Goal: Book appointment/travel/reservation

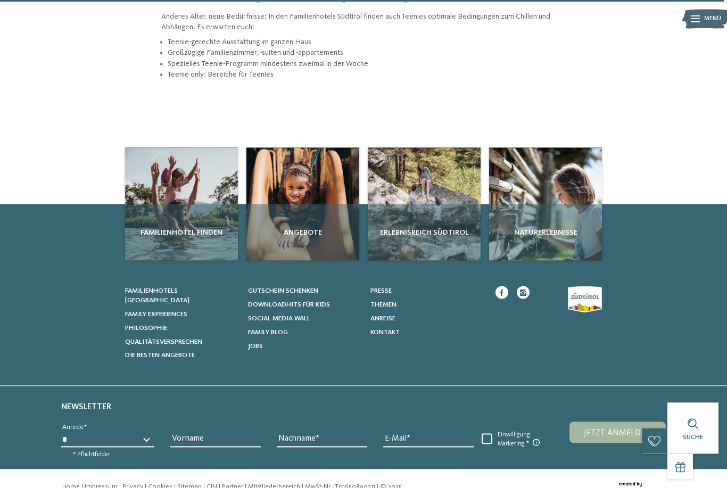
scroll to position [1208, 0]
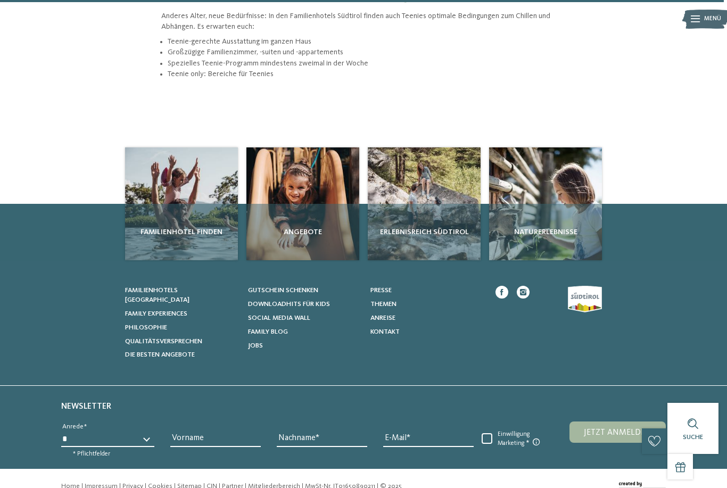
click at [178, 227] on span "Familienhotel finden" at bounding box center [181, 232] width 104 height 11
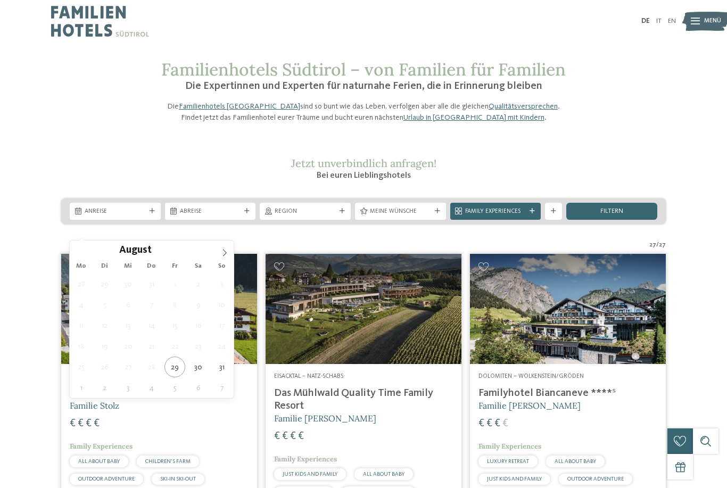
click at [225, 252] on icon at bounding box center [224, 252] width 7 height 7
type div "02.09.2025"
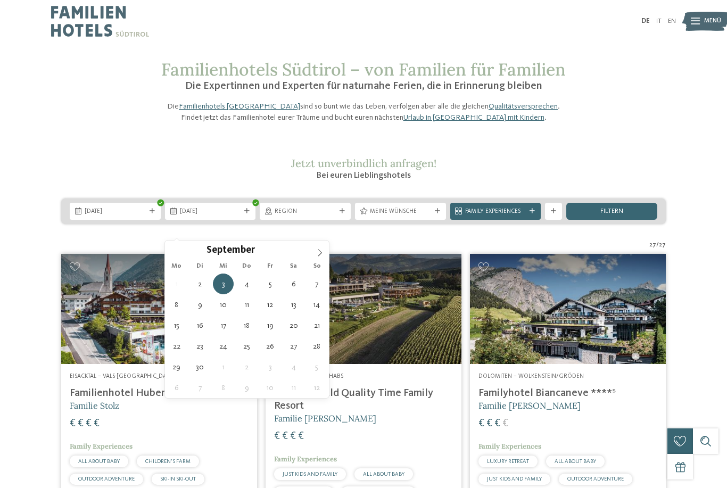
type div "06.09.2025"
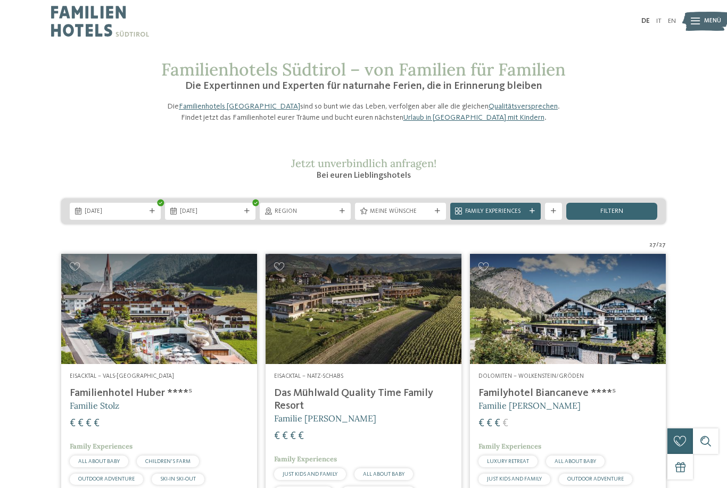
click at [403, 216] on span "Meine Wünsche" at bounding box center [400, 211] width 61 height 9
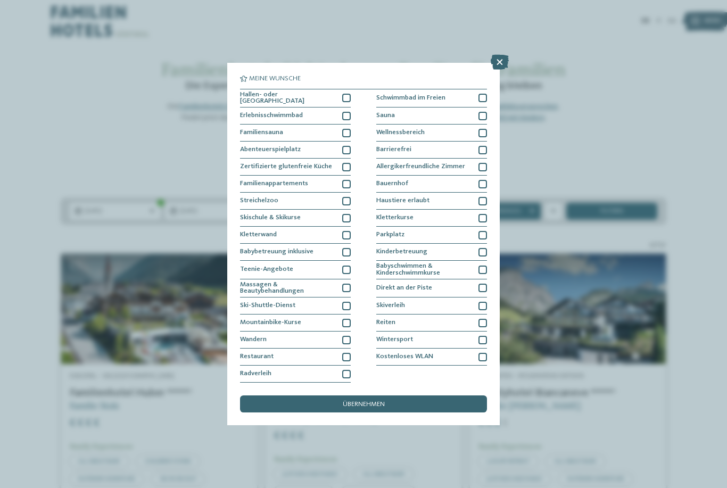
click at [501, 55] on icon at bounding box center [499, 62] width 18 height 15
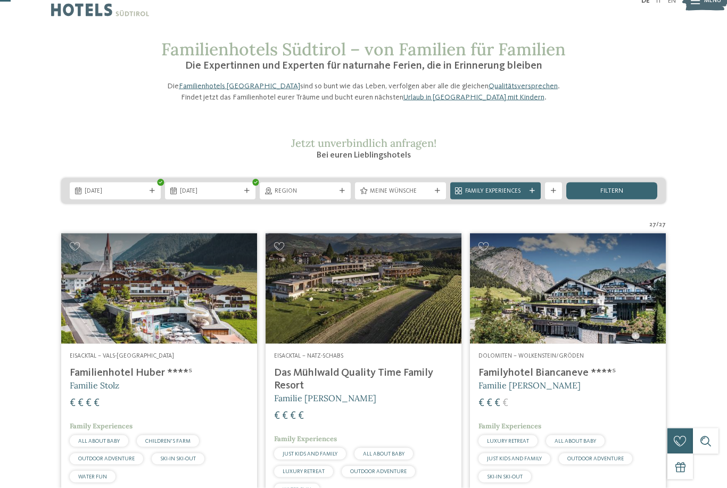
scroll to position [50, 0]
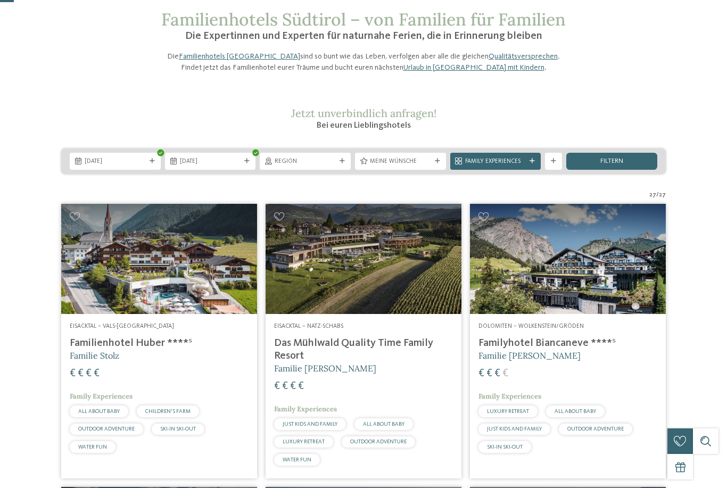
click at [336, 165] on div "Region" at bounding box center [304, 160] width 65 height 9
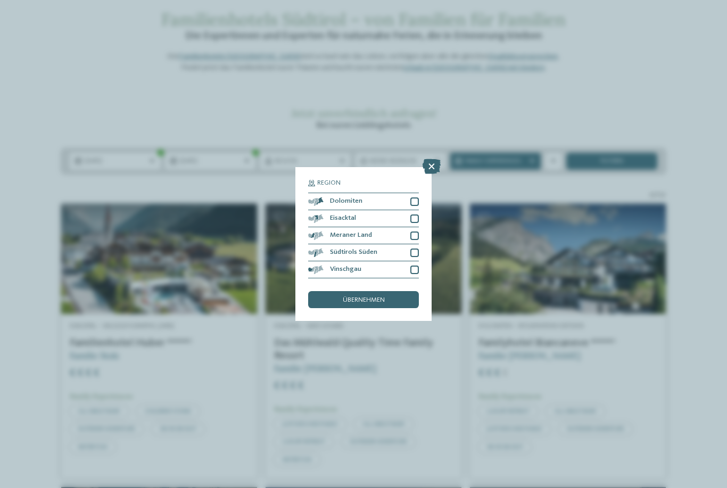
click at [435, 159] on icon at bounding box center [431, 166] width 18 height 15
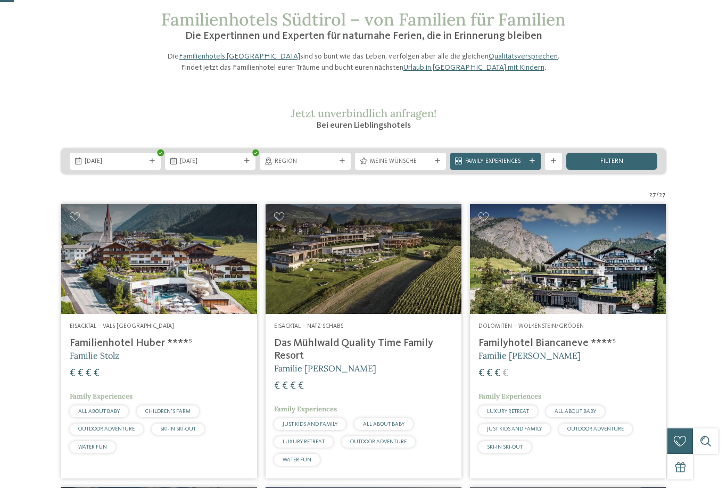
click at [531, 170] on div "Family Experiences" at bounding box center [495, 161] width 91 height 17
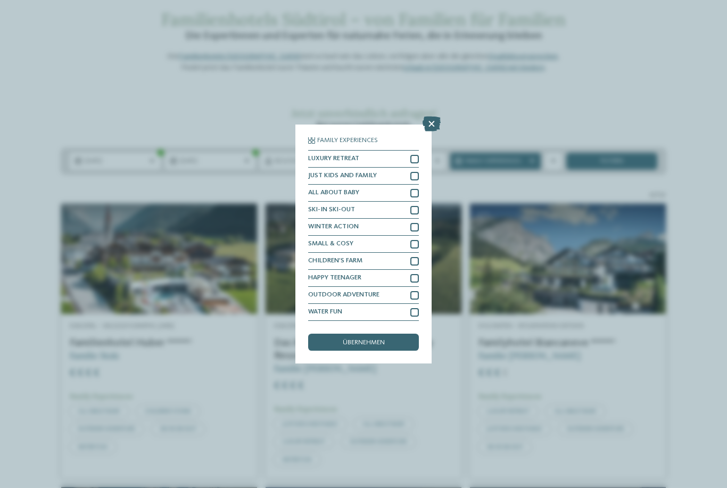
click at [366, 334] on div "übernehmen" at bounding box center [363, 342] width 111 height 17
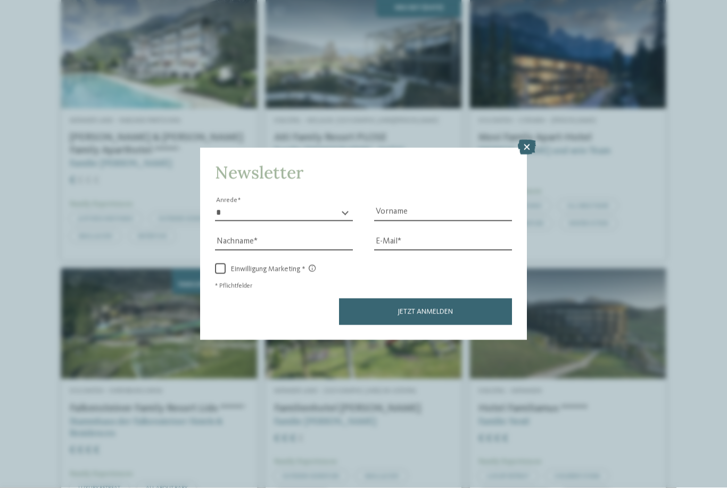
scroll to position [1126, 0]
click at [529, 140] on icon at bounding box center [527, 147] width 18 height 15
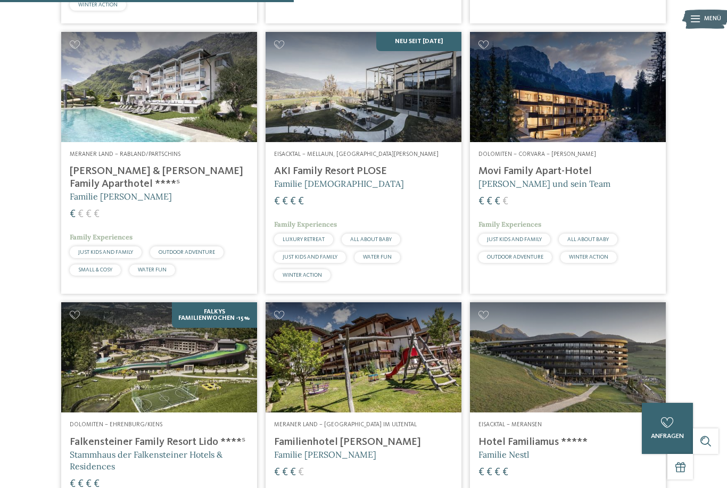
scroll to position [1071, 0]
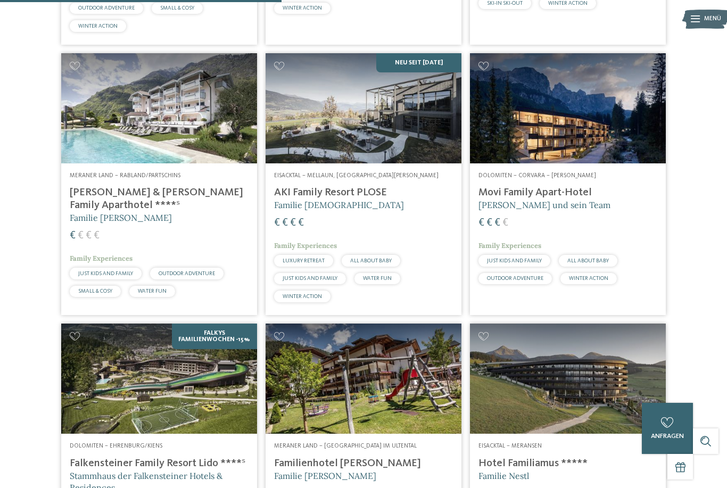
click at [106, 201] on h4 "[PERSON_NAME] & [PERSON_NAME] Family Aparthotel ****ˢ" at bounding box center [159, 199] width 179 height 26
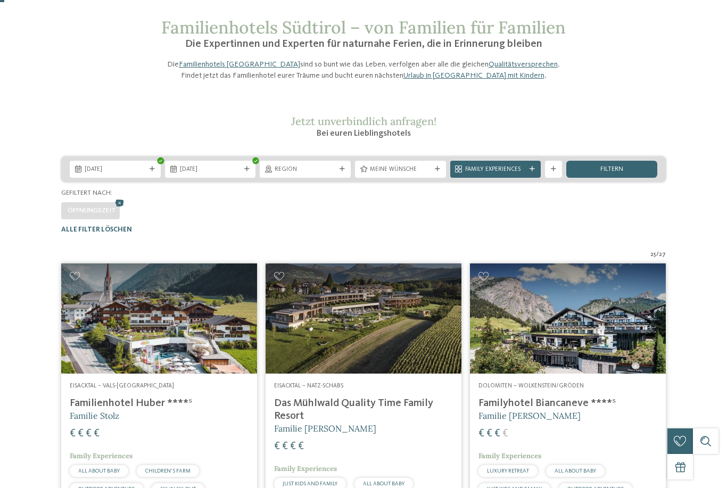
scroll to position [0, 0]
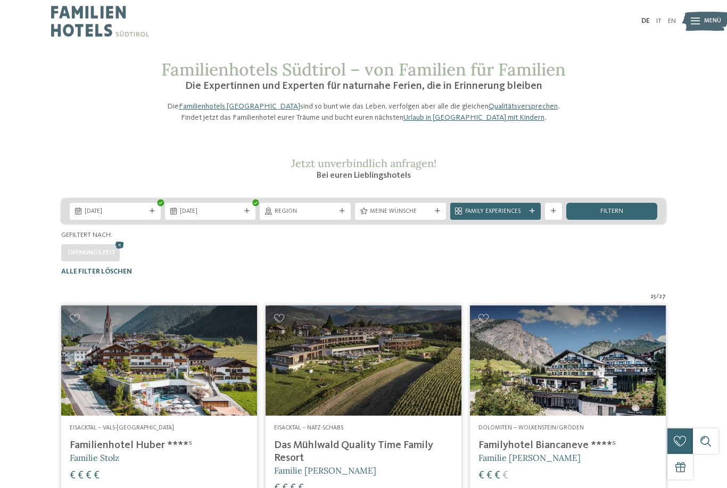
click at [532, 214] on icon at bounding box center [531, 211] width 5 height 5
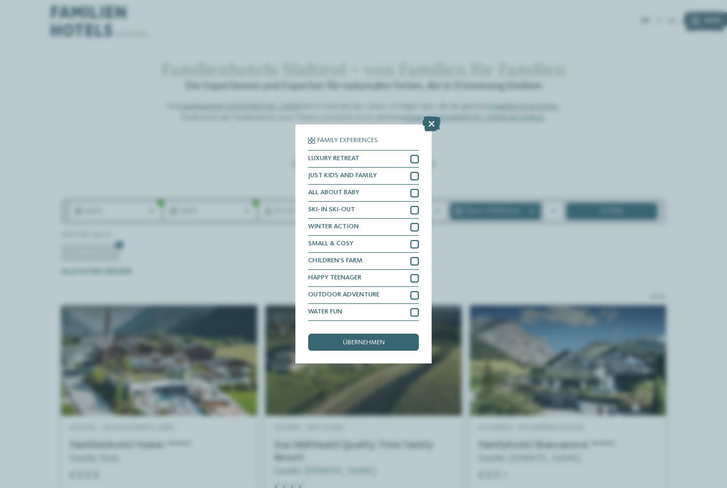
click at [439, 116] on icon at bounding box center [431, 123] width 18 height 15
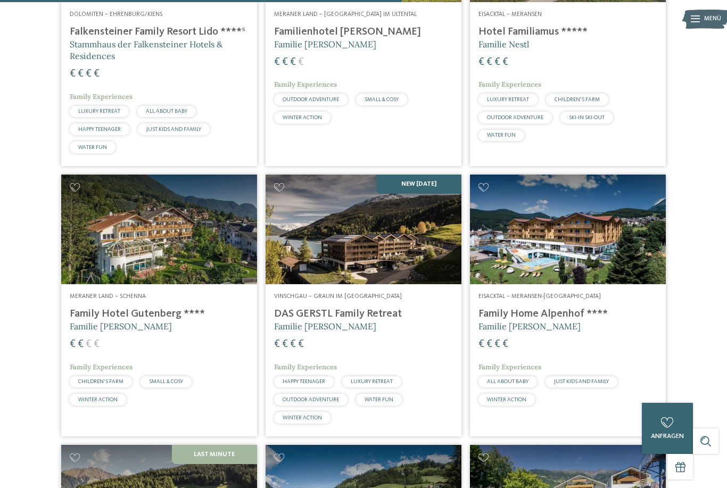
scroll to position [1510, 0]
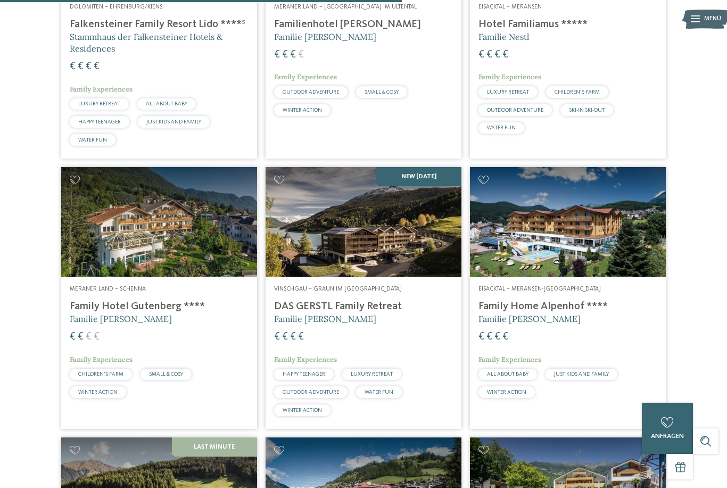
click at [246, 227] on img at bounding box center [159, 222] width 196 height 110
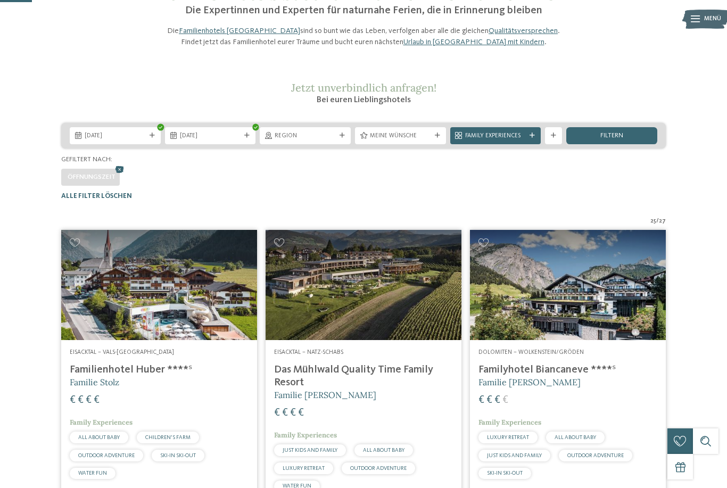
scroll to position [45, 0]
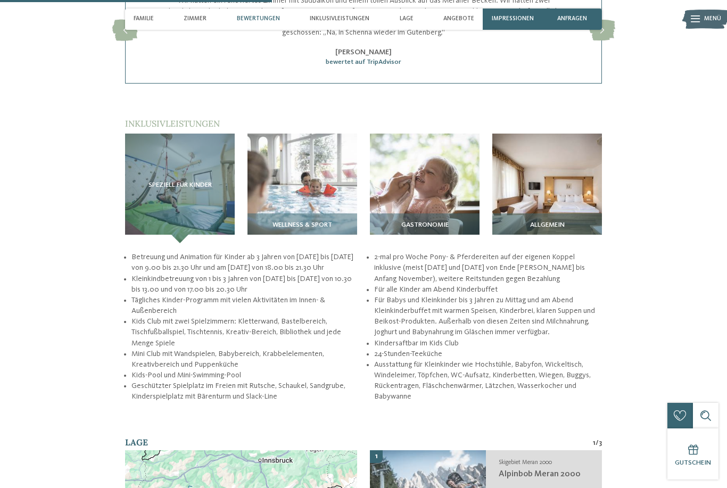
scroll to position [1068, 0]
